Goal: Task Accomplishment & Management: Manage account settings

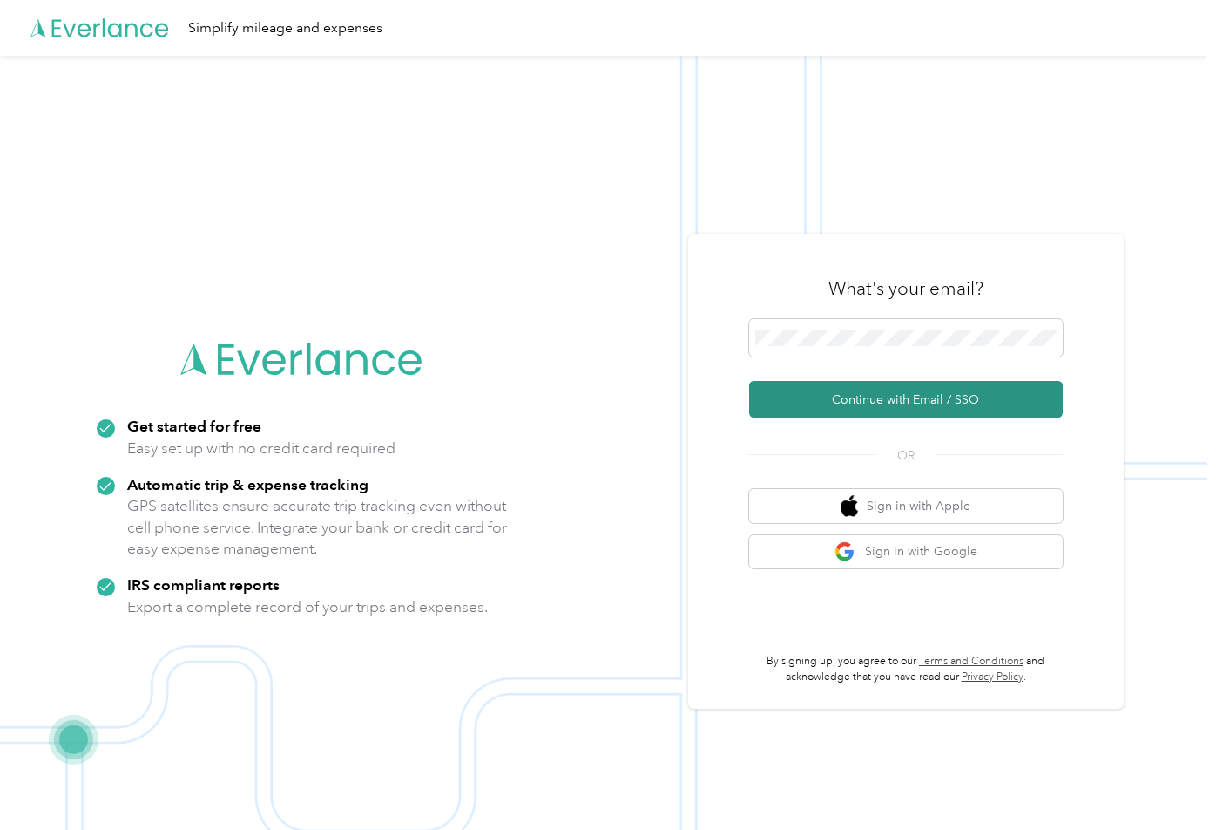
click at [843, 396] on button "Continue with Email / SSO" at bounding box center [906, 399] width 314 height 37
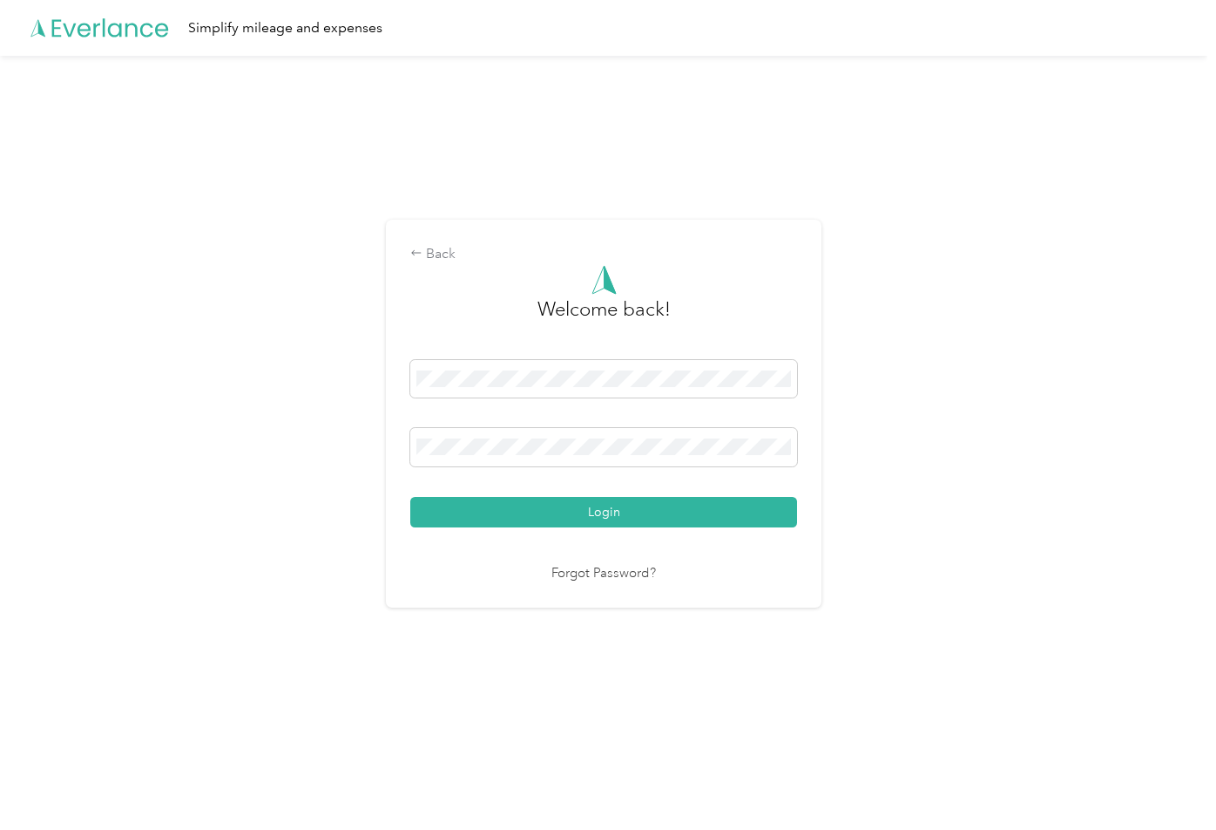
click at [608, 511] on button "Login" at bounding box center [603, 512] width 387 height 30
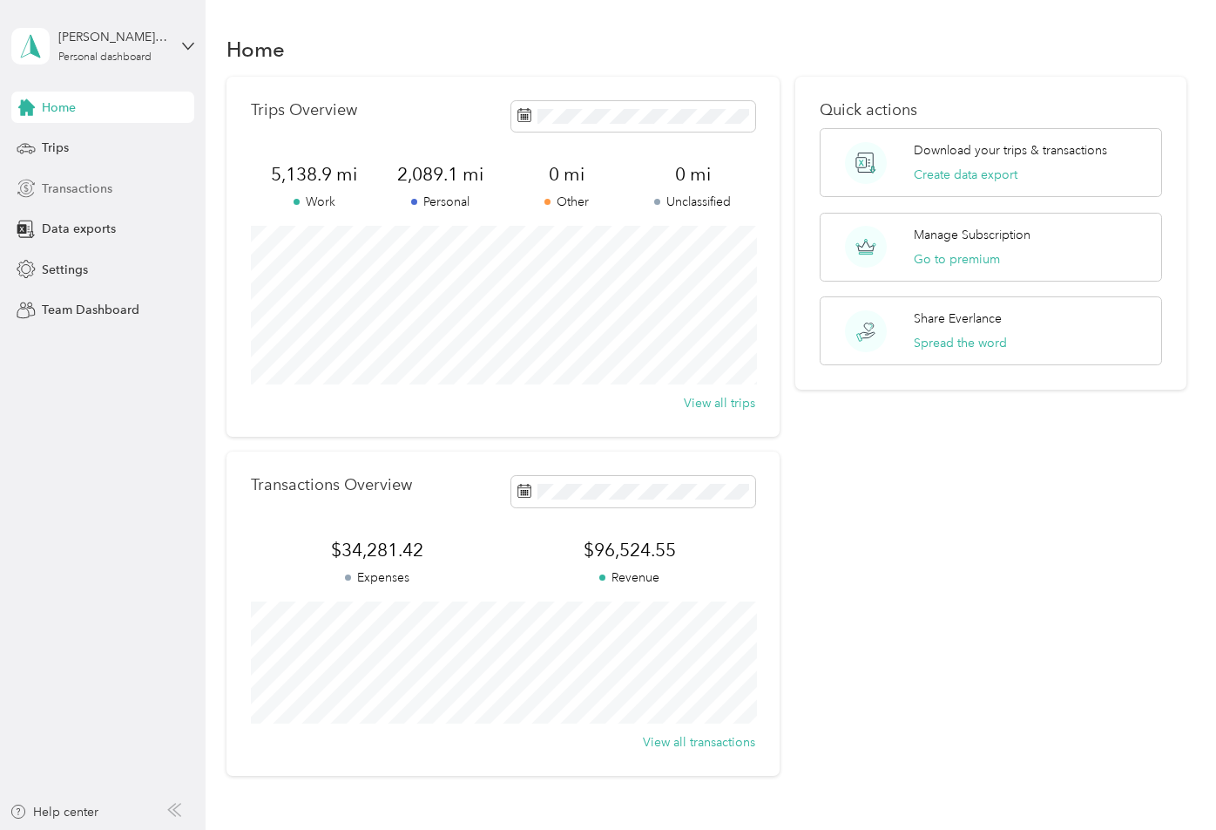
click at [82, 186] on span "Transactions" at bounding box center [77, 189] width 71 height 18
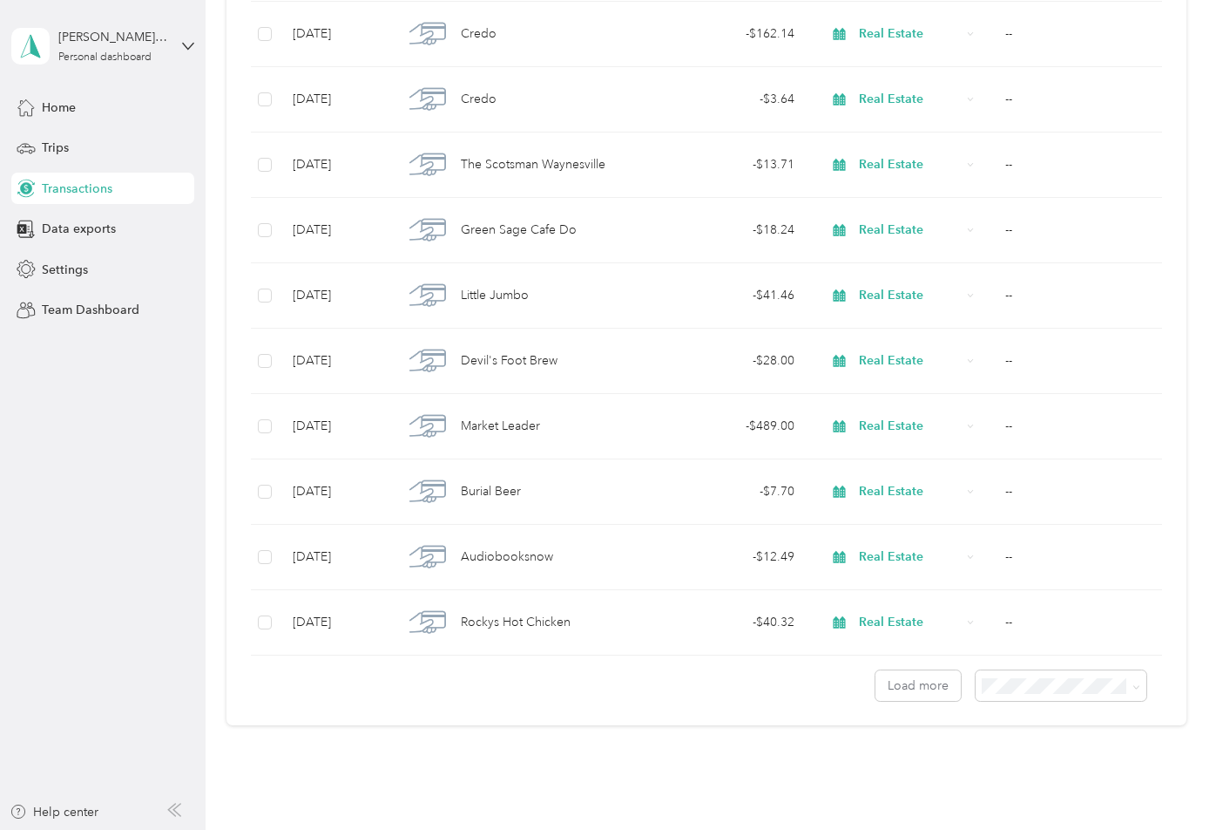
scroll to position [1320, 0]
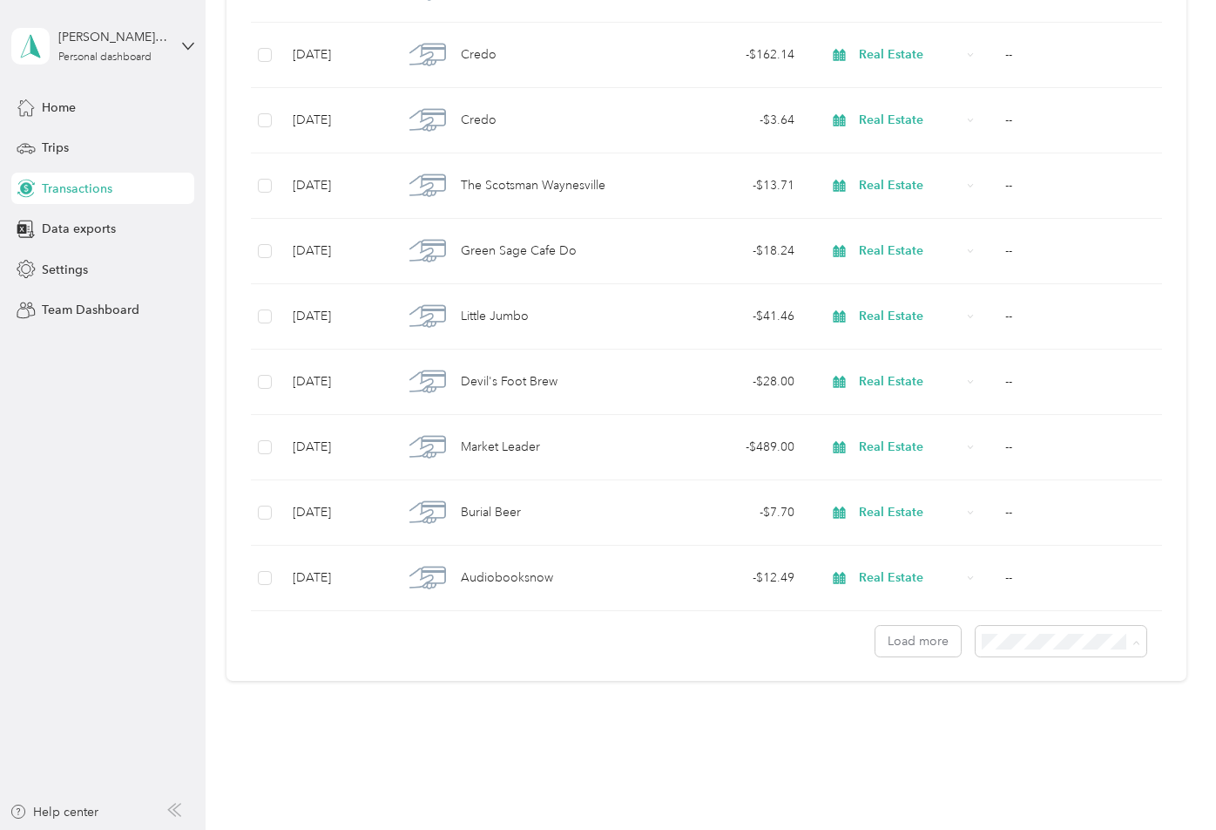
click at [1035, 728] on span "100 per load" at bounding box center [1027, 734] width 71 height 15
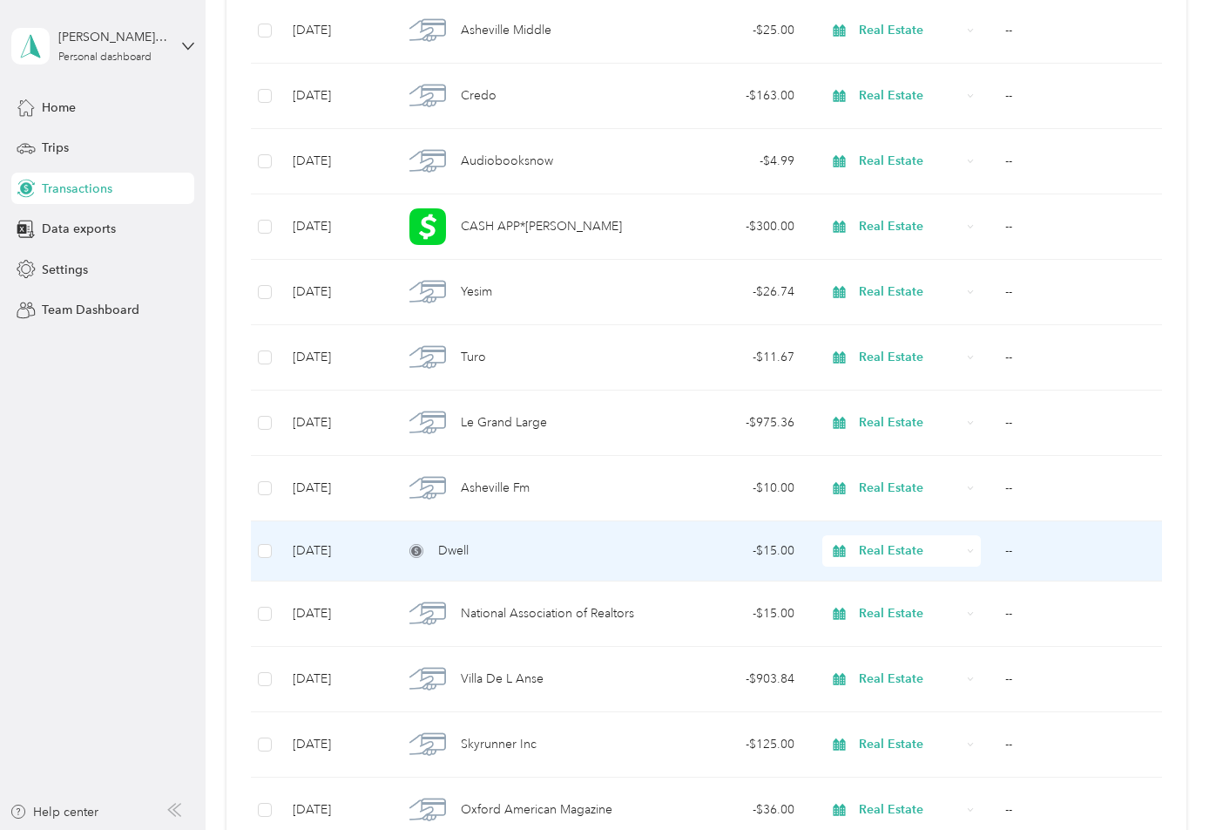
scroll to position [2097, 0]
